Goal: Find contact information: Find contact information

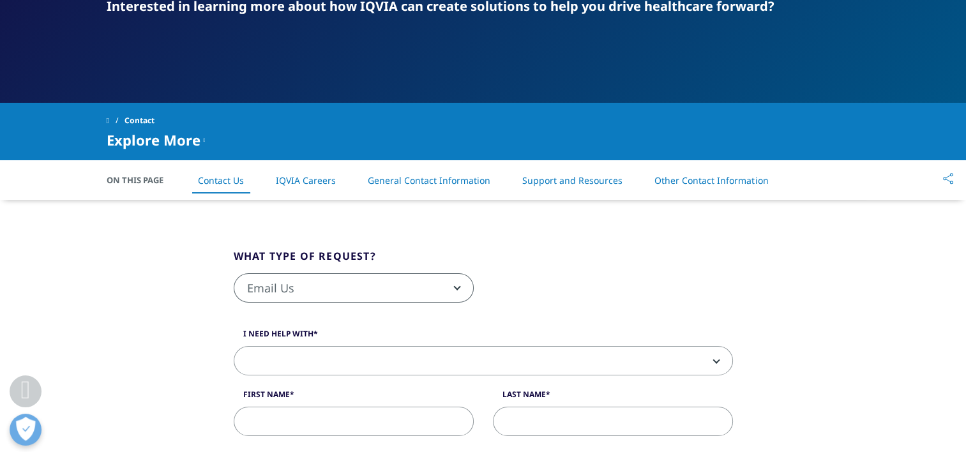
click at [283, 174] on link "IQVIA Careers" at bounding box center [306, 180] width 60 height 12
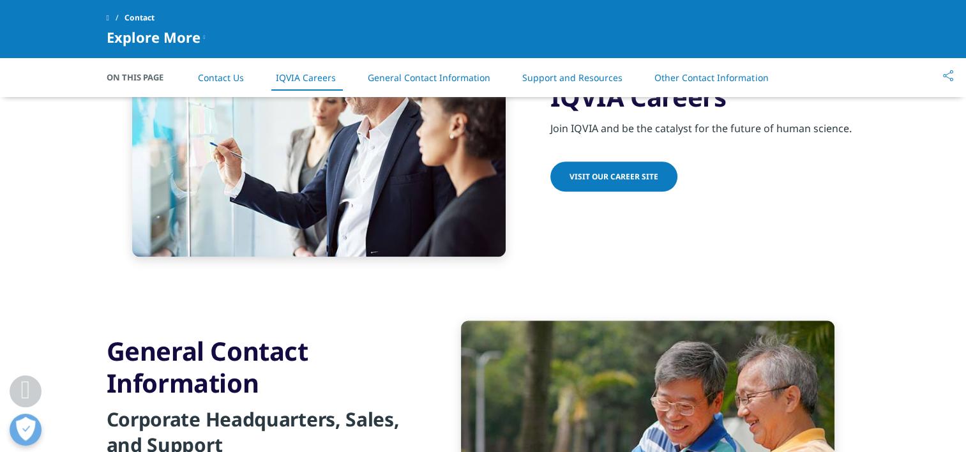
scroll to position [1138, 0]
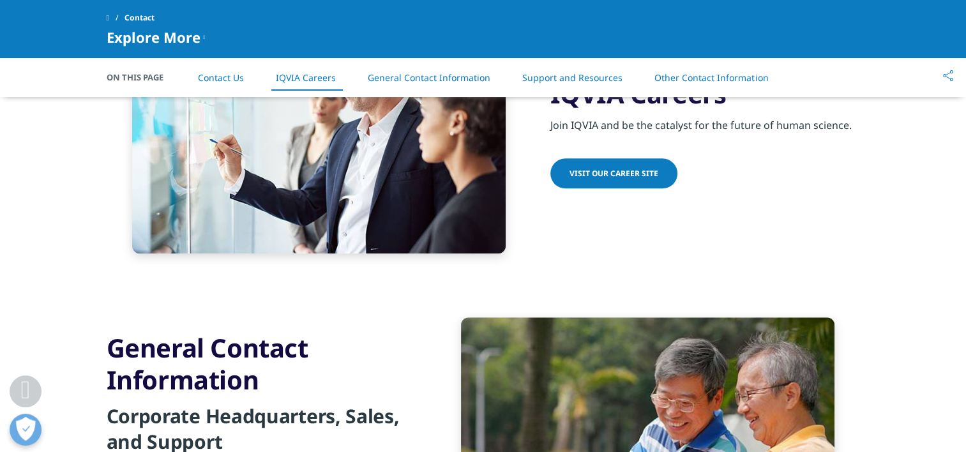
click at [628, 179] on link "Visit our Career Site" at bounding box center [613, 173] width 127 height 30
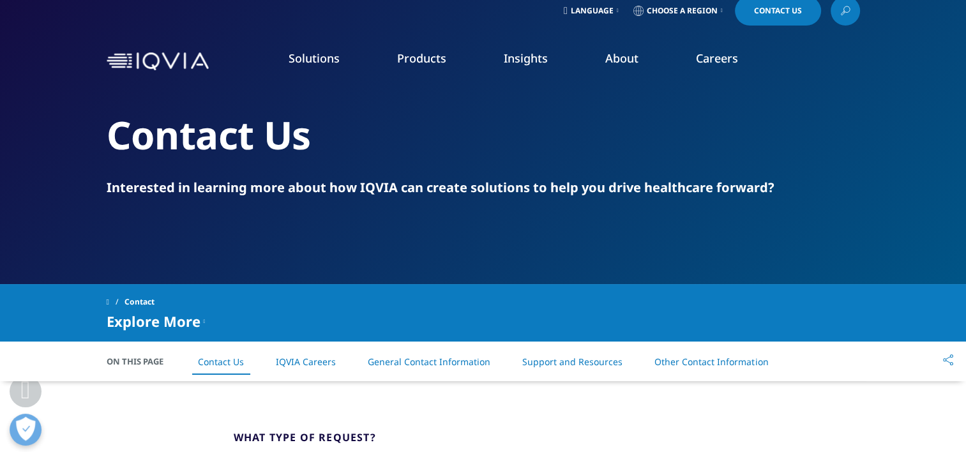
scroll to position [0, 0]
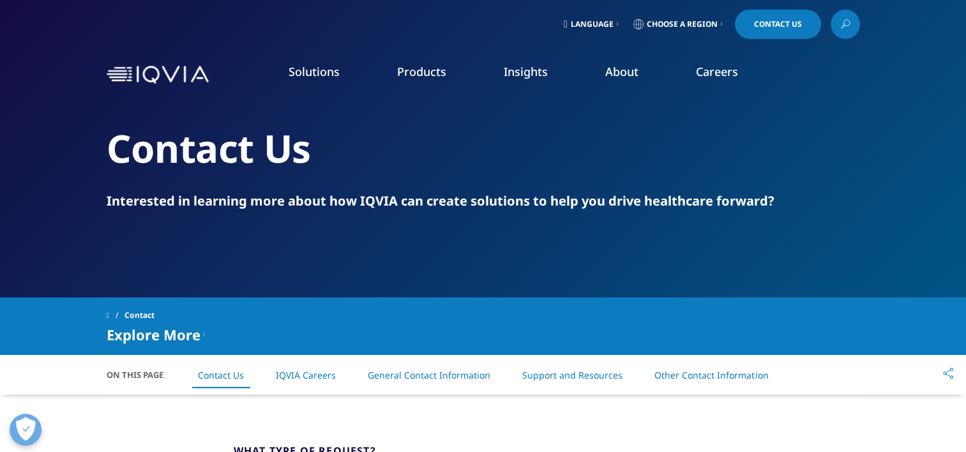
click at [673, 22] on span "Choose a Region" at bounding box center [682, 24] width 71 height 10
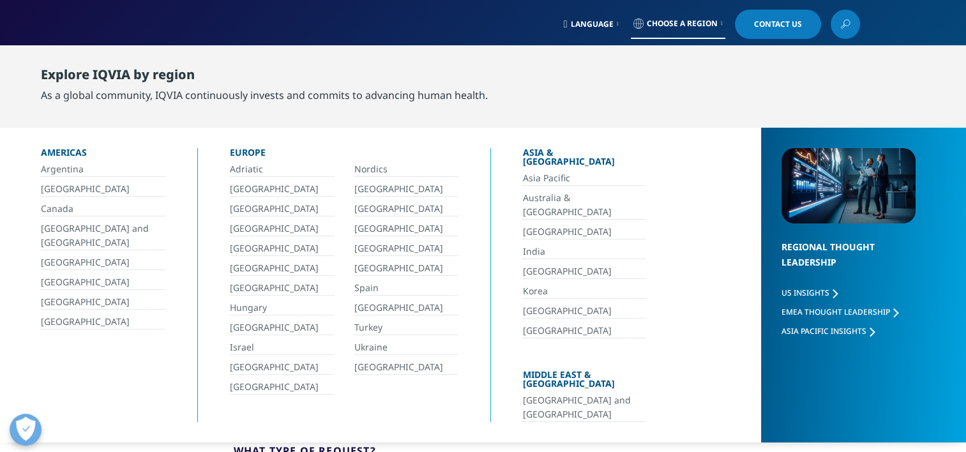
click at [361, 368] on link "[GEOGRAPHIC_DATA]" at bounding box center [406, 367] width 104 height 15
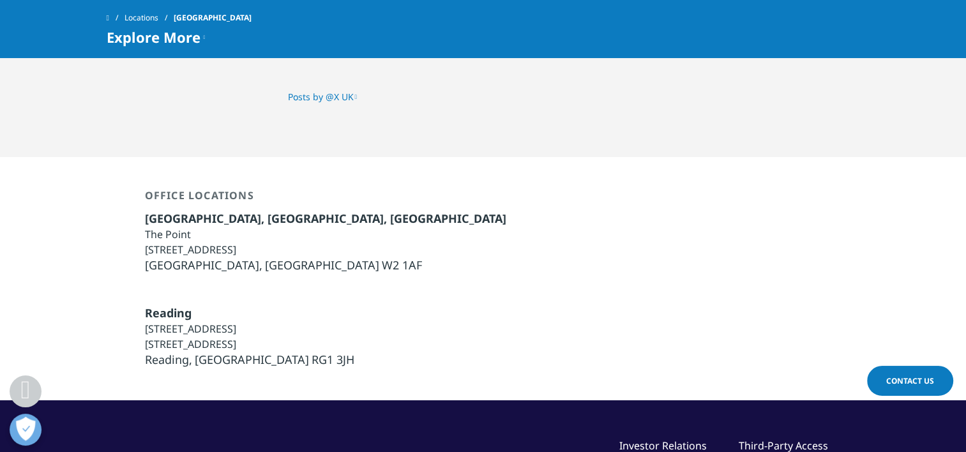
scroll to position [3074, 0]
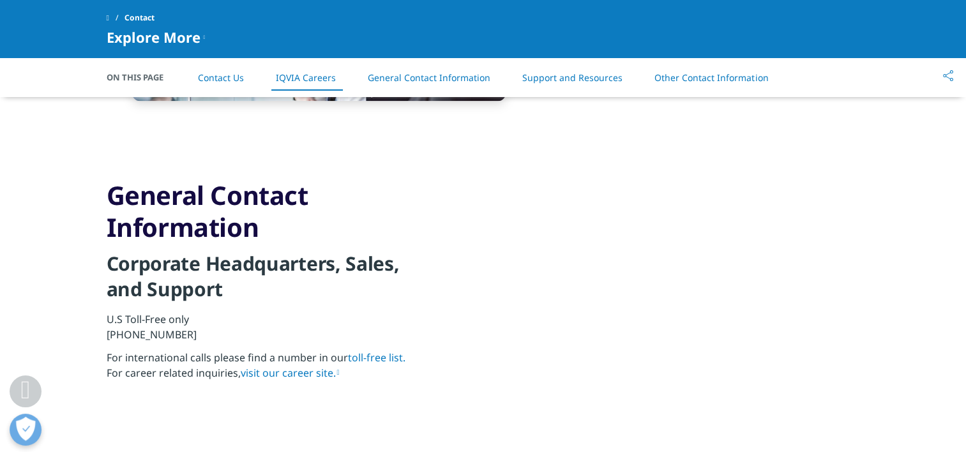
scroll to position [1320, 0]
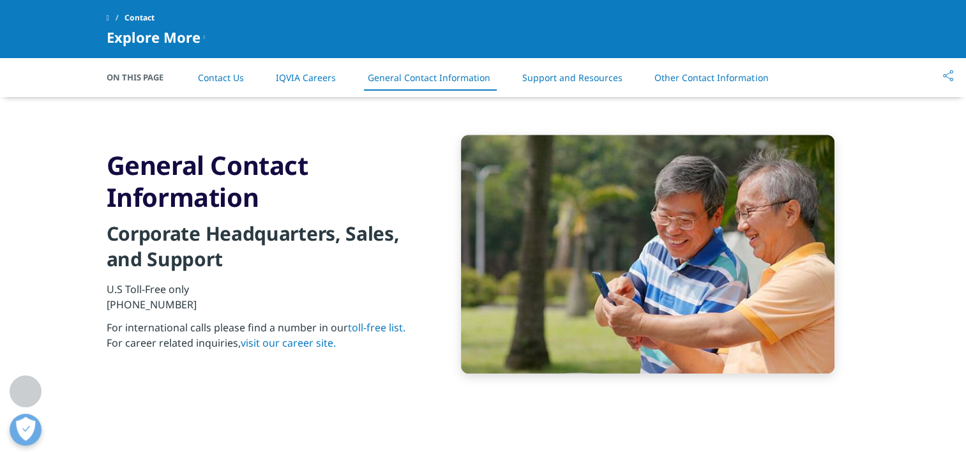
click at [383, 320] on link "toll-free list." at bounding box center [376, 327] width 57 height 14
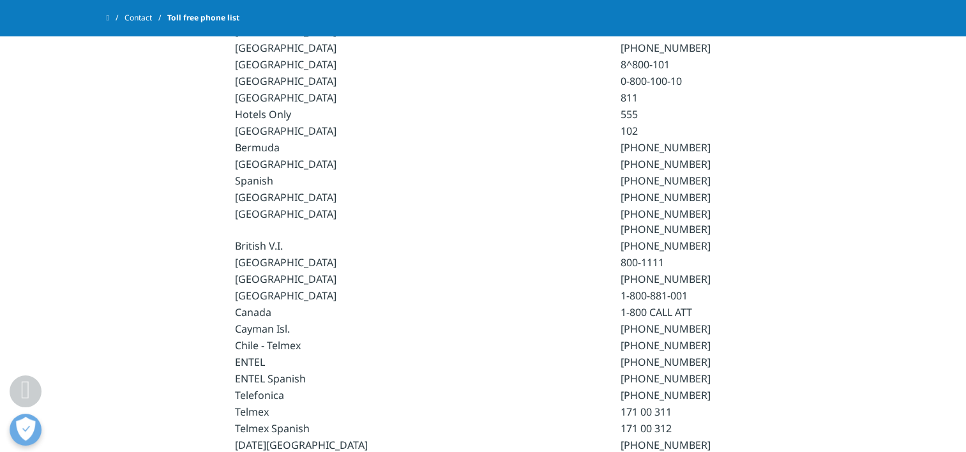
scroll to position [725, 0]
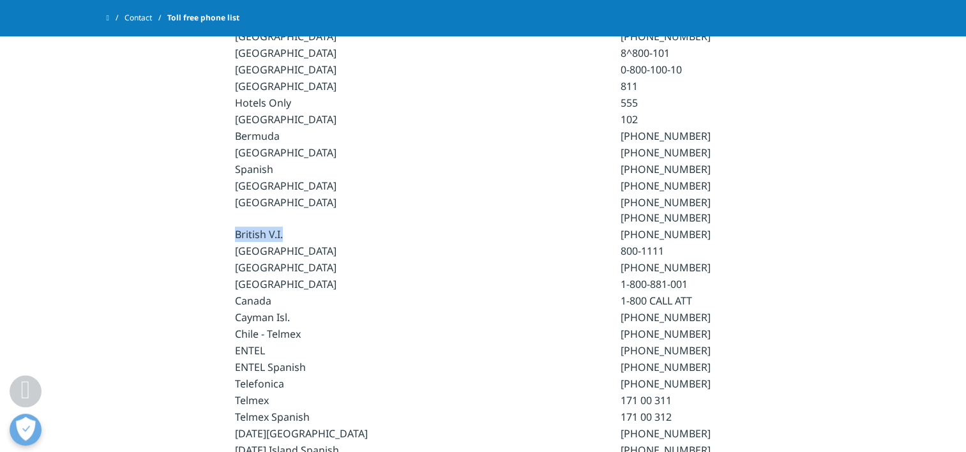
drag, startPoint x: 234, startPoint y: 217, endPoint x: 290, endPoint y: 216, distance: 55.5
click at [290, 227] on td "British V.I." at bounding box center [427, 234] width 384 height 15
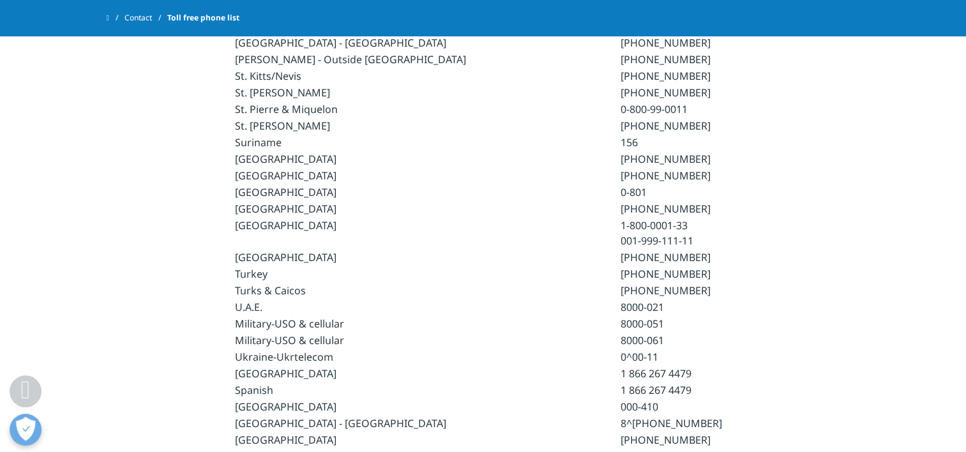
scroll to position [3325, 0]
